Goal: Find specific page/section: Find specific page/section

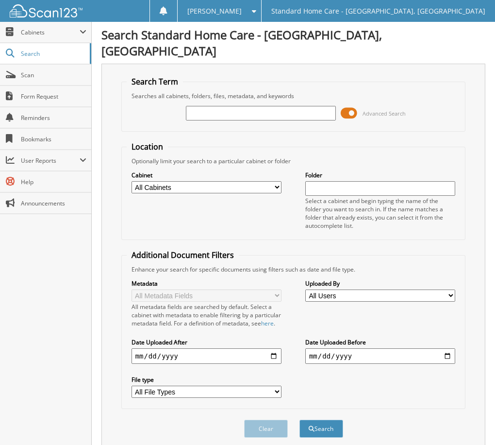
click at [267, 106] on input "text" at bounding box center [261, 113] width 151 height 15
type input "[PERSON_NAME]"
click at [330, 423] on button "Search" at bounding box center [322, 429] width 44 height 18
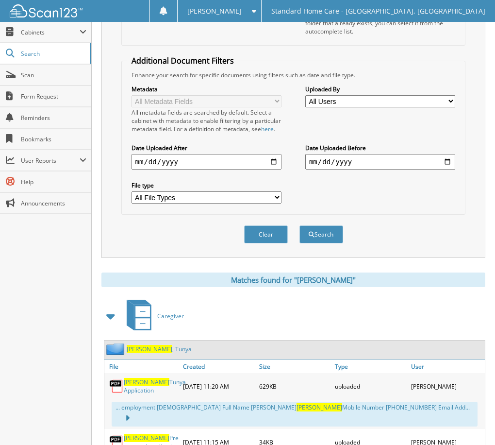
click at [147, 345] on link "[PERSON_NAME]" at bounding box center [159, 349] width 65 height 8
